Goal: Transaction & Acquisition: Purchase product/service

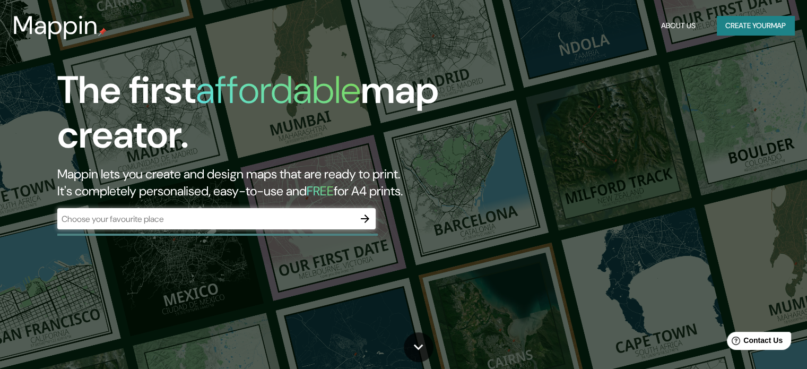
click at [211, 225] on div "​" at bounding box center [216, 218] width 318 height 21
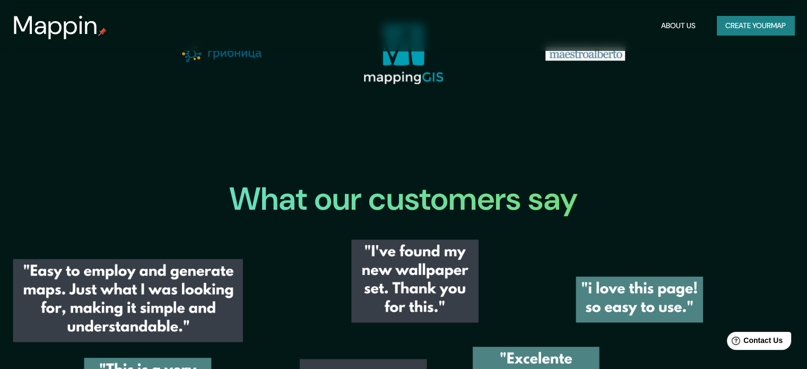
scroll to position [694, 0]
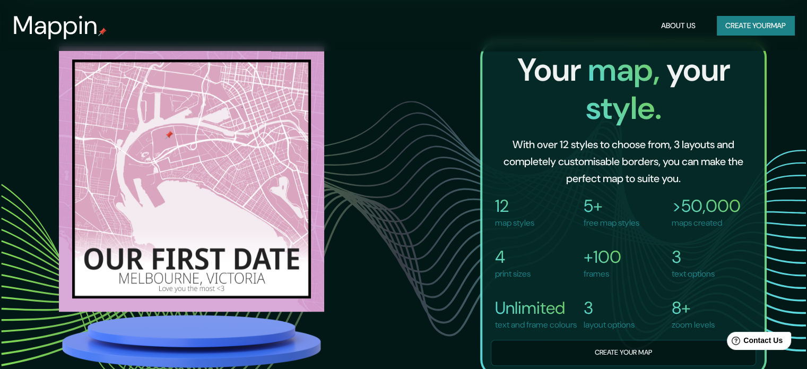
click at [751, 28] on button "Create your map" at bounding box center [755, 26] width 77 height 20
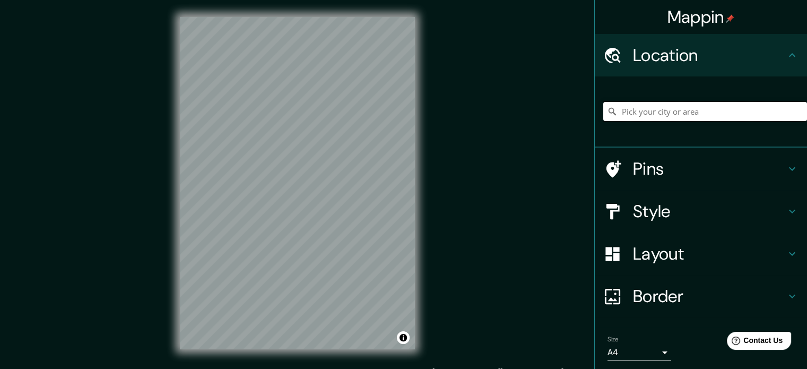
click at [666, 104] on input "Pick your city or area" at bounding box center [705, 111] width 204 height 19
click at [656, 106] on input "[PERSON_NAME][GEOGRAPHIC_DATA], [GEOGRAPHIC_DATA], [GEOGRAPHIC_DATA]" at bounding box center [705, 111] width 204 height 19
click at [746, 111] on input "[PERSON_NAME][GEOGRAPHIC_DATA], [GEOGRAPHIC_DATA], [GEOGRAPHIC_DATA]" at bounding box center [705, 111] width 204 height 19
click at [726, 112] on input "[PERSON_NAME][GEOGRAPHIC_DATA], [GEOGRAPHIC_DATA], [GEOGRAPHIC_DATA]" at bounding box center [705, 111] width 204 height 19
drag, startPoint x: 754, startPoint y: 111, endPoint x: 554, endPoint y: 125, distance: 200.9
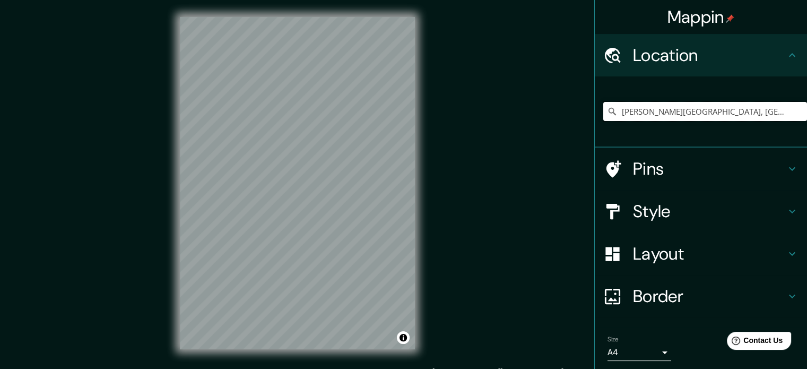
click at [554, 125] on div "Mappin Location [PERSON_NAME][GEOGRAPHIC_DATA], [GEOGRAPHIC_DATA], [GEOGRAPHIC_…" at bounding box center [403, 191] width 807 height 383
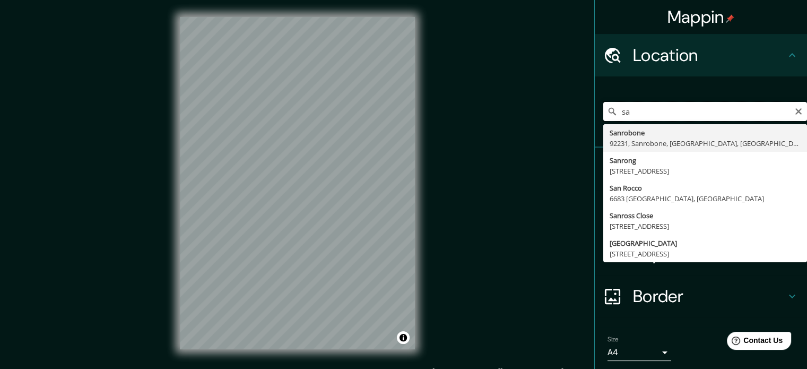
type input "s"
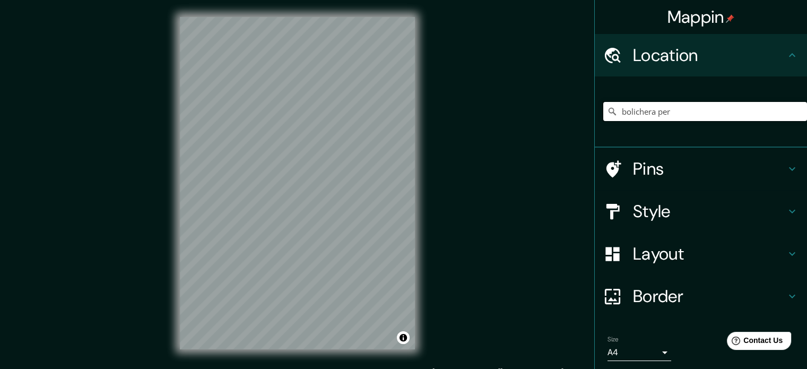
type input "bolichera [GEOGRAPHIC_DATA]"
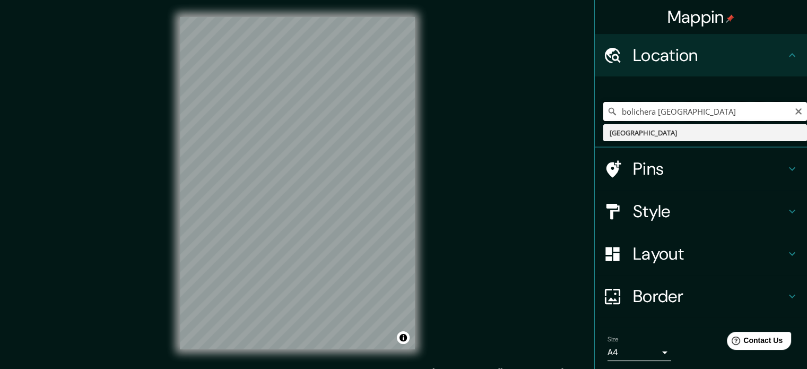
drag, startPoint x: 693, startPoint y: 114, endPoint x: 596, endPoint y: 108, distance: 96.7
click at [603, 108] on input "bolichera [GEOGRAPHIC_DATA]" at bounding box center [705, 111] width 204 height 19
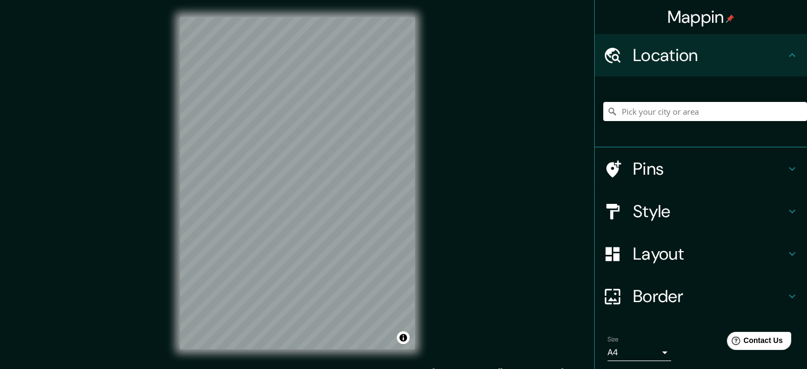
click at [308, 201] on div "© Mapbox © OpenStreetMap Improve this map" at bounding box center [297, 183] width 269 height 366
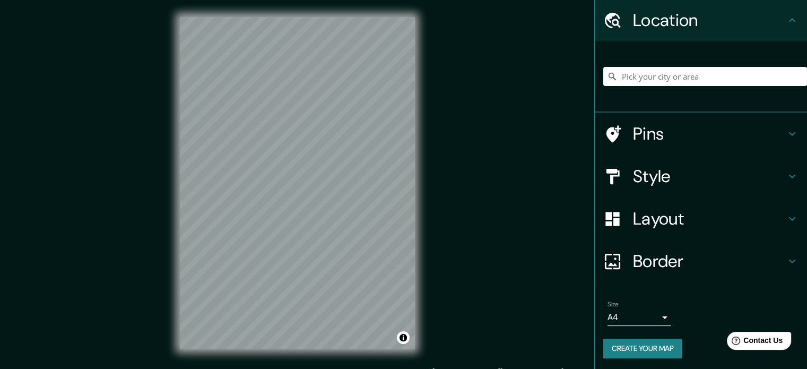
scroll to position [36, 0]
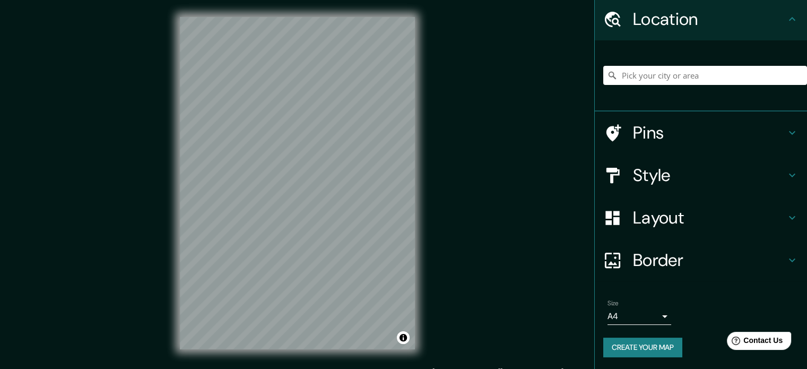
click at [656, 176] on h4 "Style" at bounding box center [709, 174] width 153 height 21
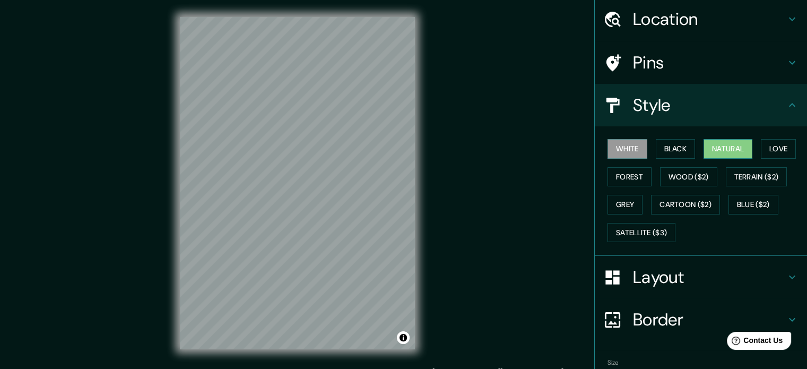
click at [719, 148] on button "Natural" at bounding box center [727, 149] width 49 height 20
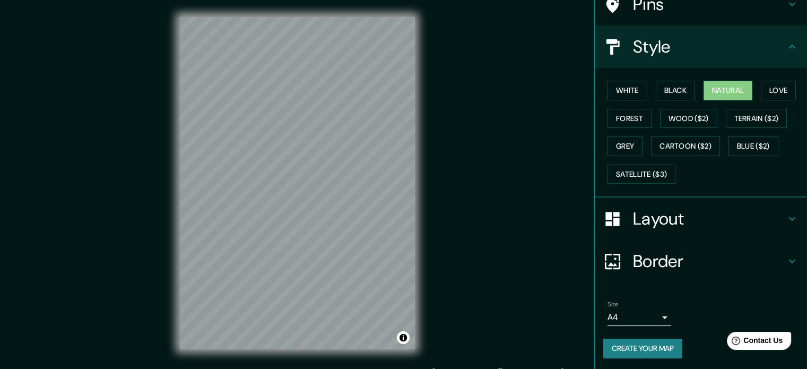
click at [705, 261] on h4 "Border" at bounding box center [709, 260] width 153 height 21
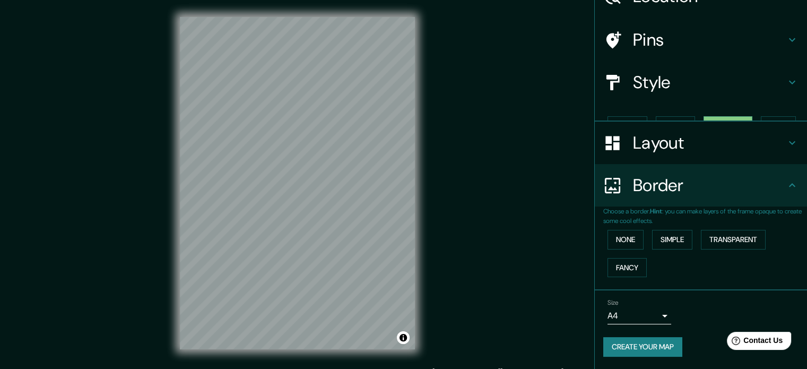
scroll to position [40, 0]
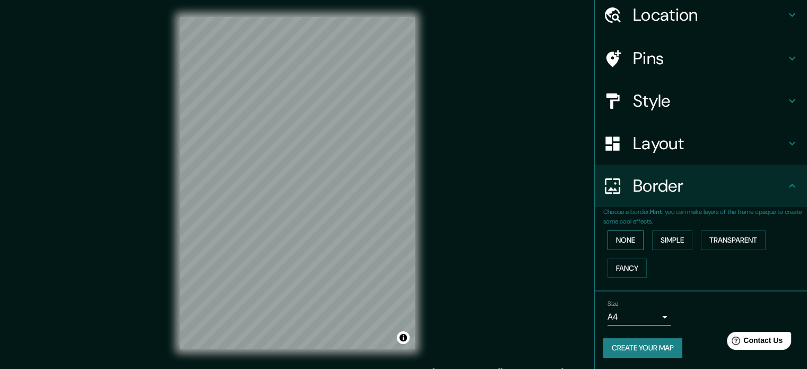
click at [622, 241] on button "None" at bounding box center [625, 240] width 36 height 20
click at [618, 231] on button "None" at bounding box center [625, 240] width 36 height 20
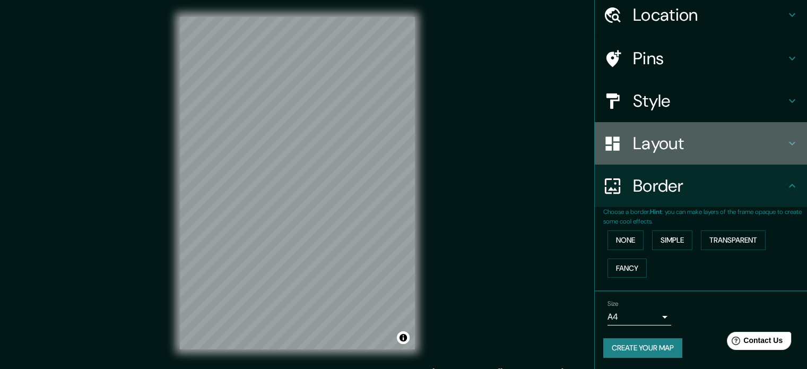
click at [667, 143] on h4 "Layout" at bounding box center [709, 143] width 153 height 21
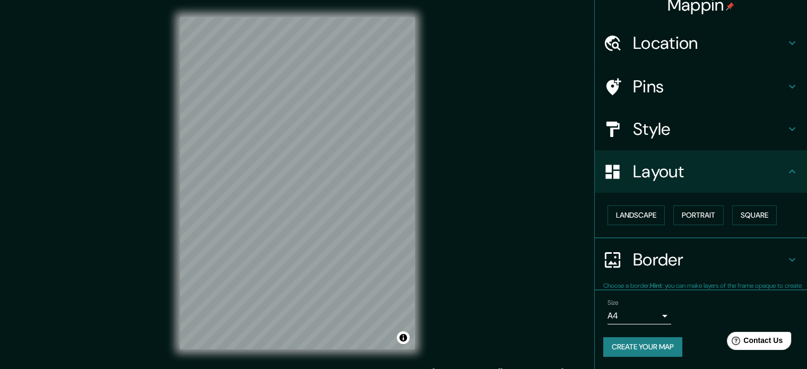
scroll to position [12, 0]
click at [694, 134] on h4 "Style" at bounding box center [709, 129] width 153 height 21
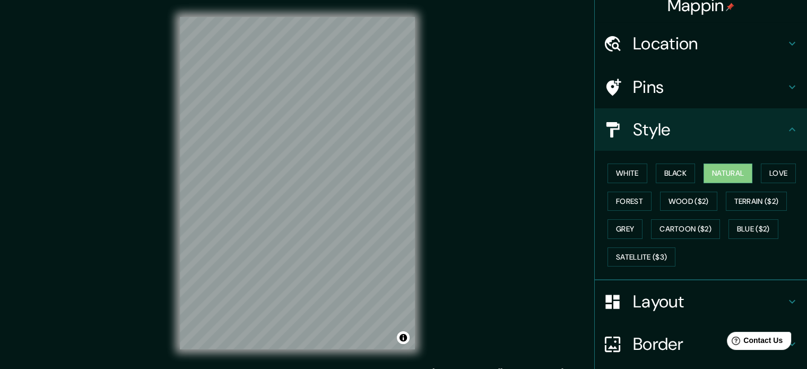
click at [663, 92] on h4 "Pins" at bounding box center [709, 86] width 153 height 21
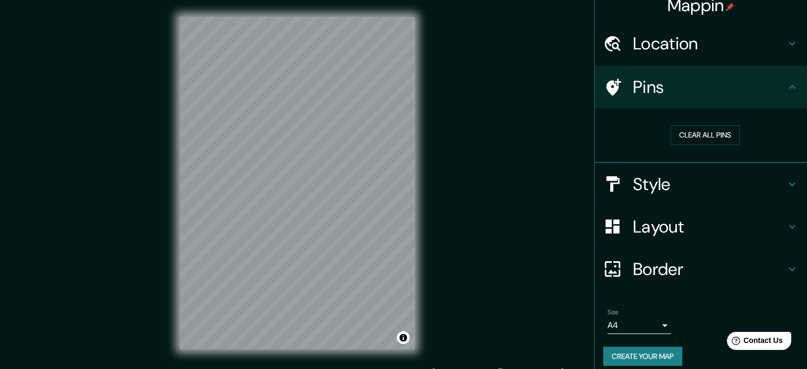
click at [670, 92] on h4 "Pins" at bounding box center [709, 86] width 153 height 21
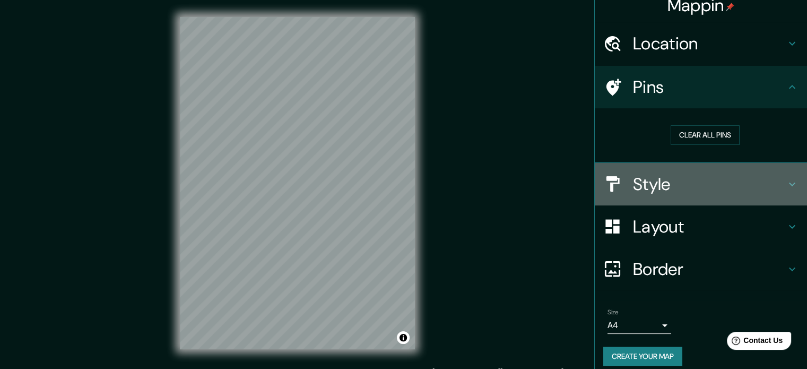
click at [665, 186] on h4 "Style" at bounding box center [709, 183] width 153 height 21
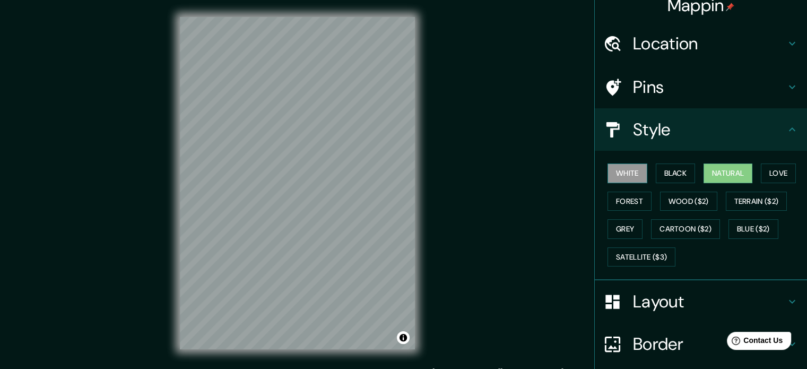
click at [633, 173] on button "White" at bounding box center [627, 173] width 40 height 20
click at [694, 172] on div "White Black Natural Love Forest Wood ($2) Terrain ($2) Grey Cartoon ($2) Blue (…" at bounding box center [705, 214] width 204 height 111
click at [714, 172] on button "Natural" at bounding box center [727, 173] width 49 height 20
click at [704, 196] on button "Wood ($2)" at bounding box center [688, 201] width 57 height 20
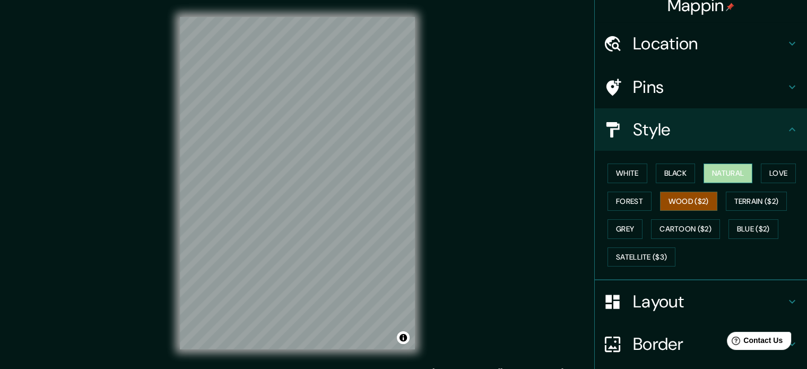
click at [727, 178] on button "Natural" at bounding box center [727, 173] width 49 height 20
drag, startPoint x: 686, startPoint y: 205, endPoint x: 675, endPoint y: 204, distance: 11.7
click at [686, 205] on button "Wood ($2)" at bounding box center [688, 201] width 57 height 20
click at [616, 204] on button "Forest" at bounding box center [629, 201] width 44 height 20
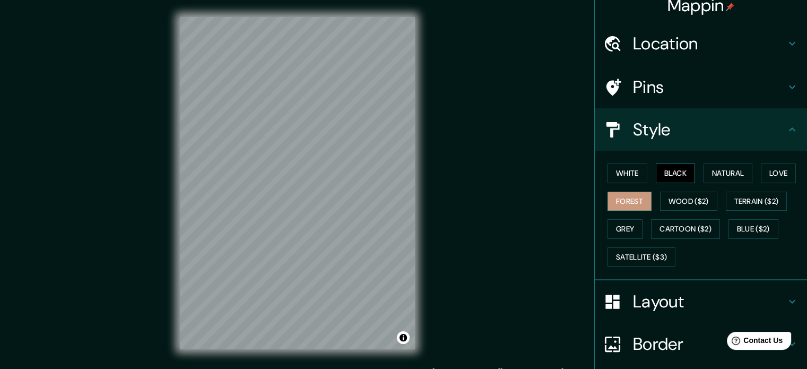
click at [657, 171] on button "Black" at bounding box center [676, 173] width 40 height 20
click at [712, 169] on button "Natural" at bounding box center [727, 173] width 49 height 20
click at [401, 337] on button "Toggle attribution" at bounding box center [403, 337] width 13 height 13
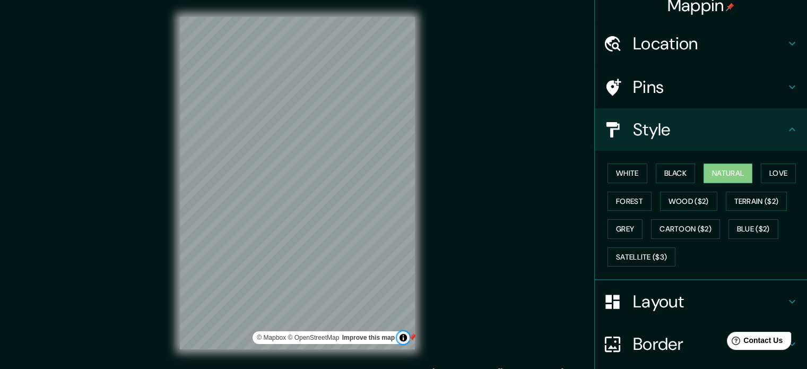
click at [401, 337] on button "Toggle attribution" at bounding box center [403, 337] width 13 height 13
click at [477, 309] on div "Mappin Location Pins Style White Black Natural Love Forest Wood ($2) Terrain ($…" at bounding box center [403, 191] width 807 height 383
